Goal: Navigation & Orientation: Understand site structure

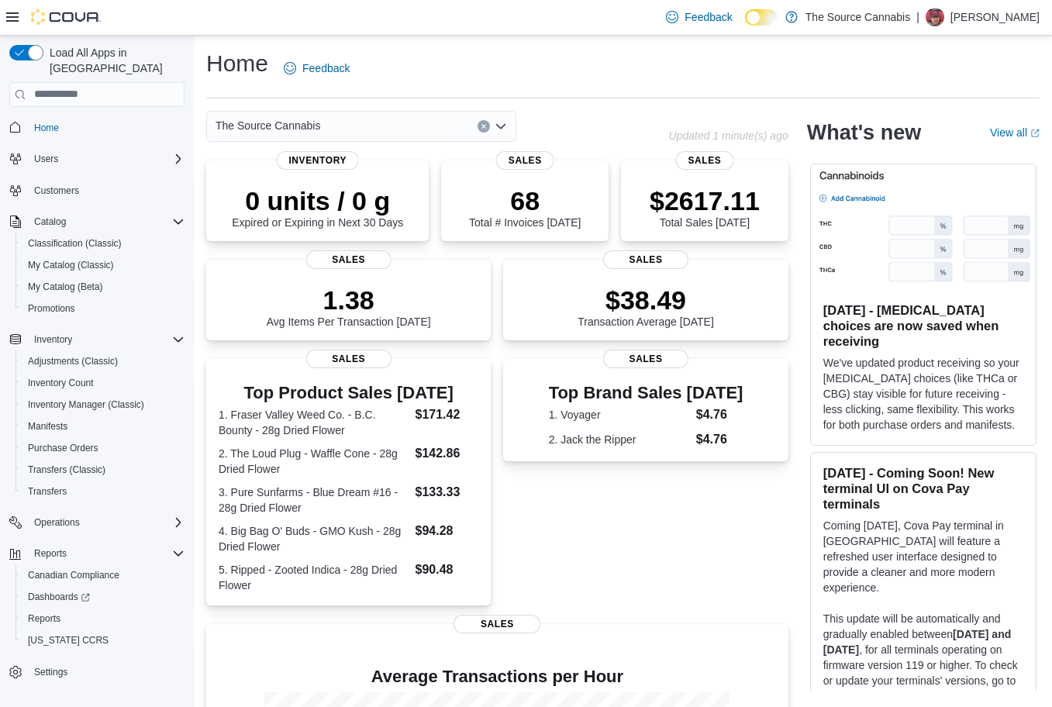
click at [10, 15] on icon at bounding box center [12, 17] width 12 height 12
